Goal: Information Seeking & Learning: Learn about a topic

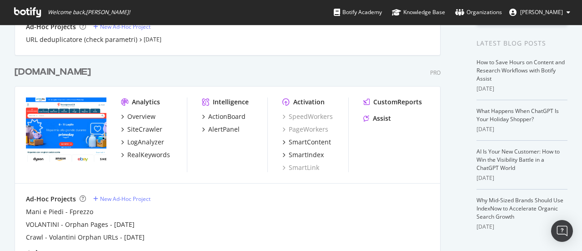
scroll to position [182, 0]
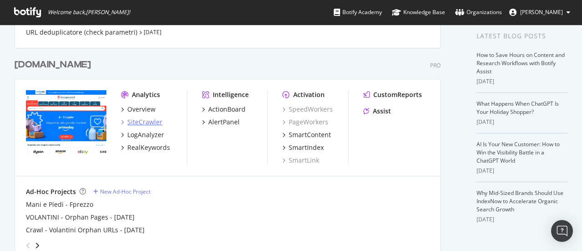
click at [149, 121] on div "SiteCrawler" at bounding box center [144, 121] width 35 height 9
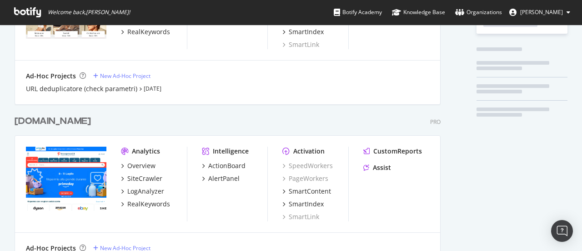
scroll to position [136, 0]
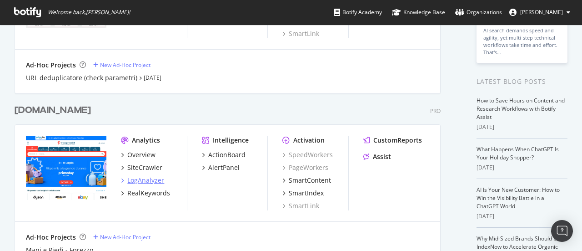
click at [153, 181] on div "LogAnalyzer" at bounding box center [145, 180] width 37 height 9
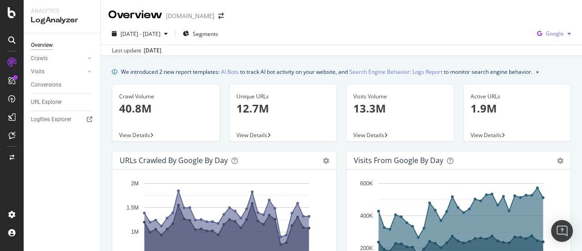
click at [533, 32] on icon "button" at bounding box center [539, 33] width 12 height 13
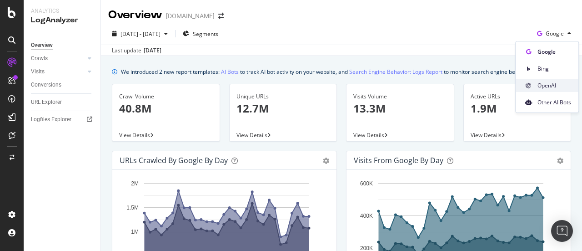
click at [547, 82] on span "OpenAI" at bounding box center [555, 85] width 34 height 8
